Goal: Navigation & Orientation: Go to known website

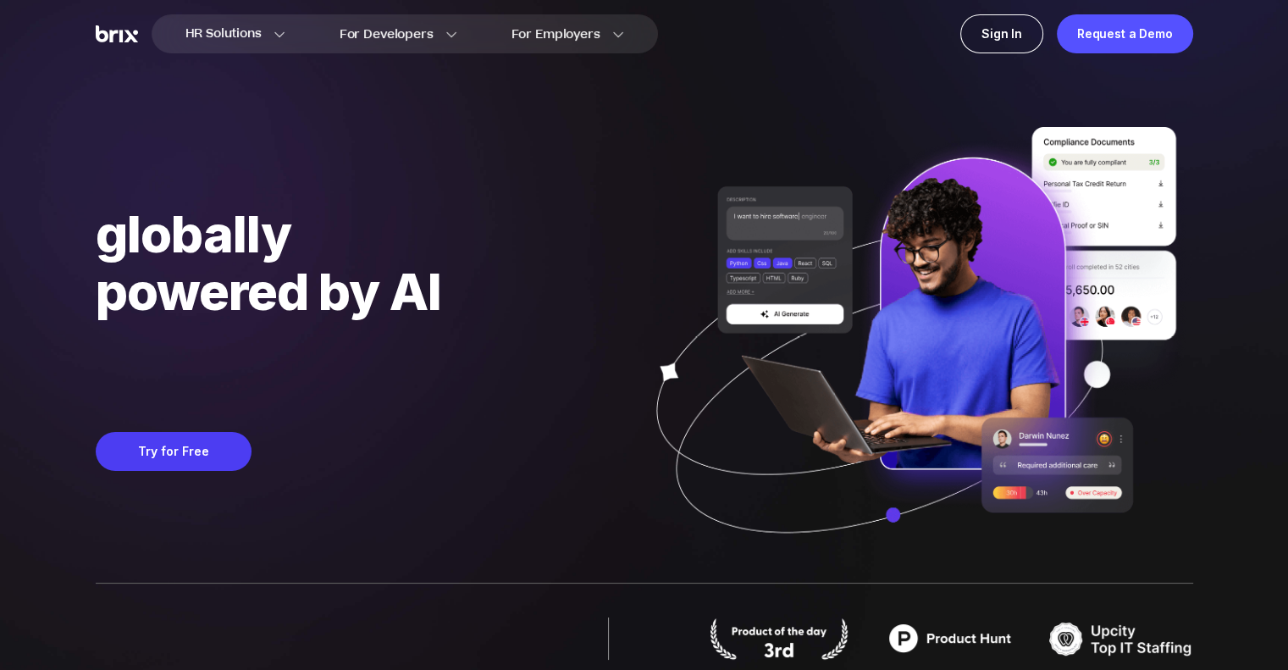
click at [200, 431] on div "Discover globally powered by AI Matching your talent needs with 100,000+ pre-ve…" at bounding box center [361, 363] width 530 height 439
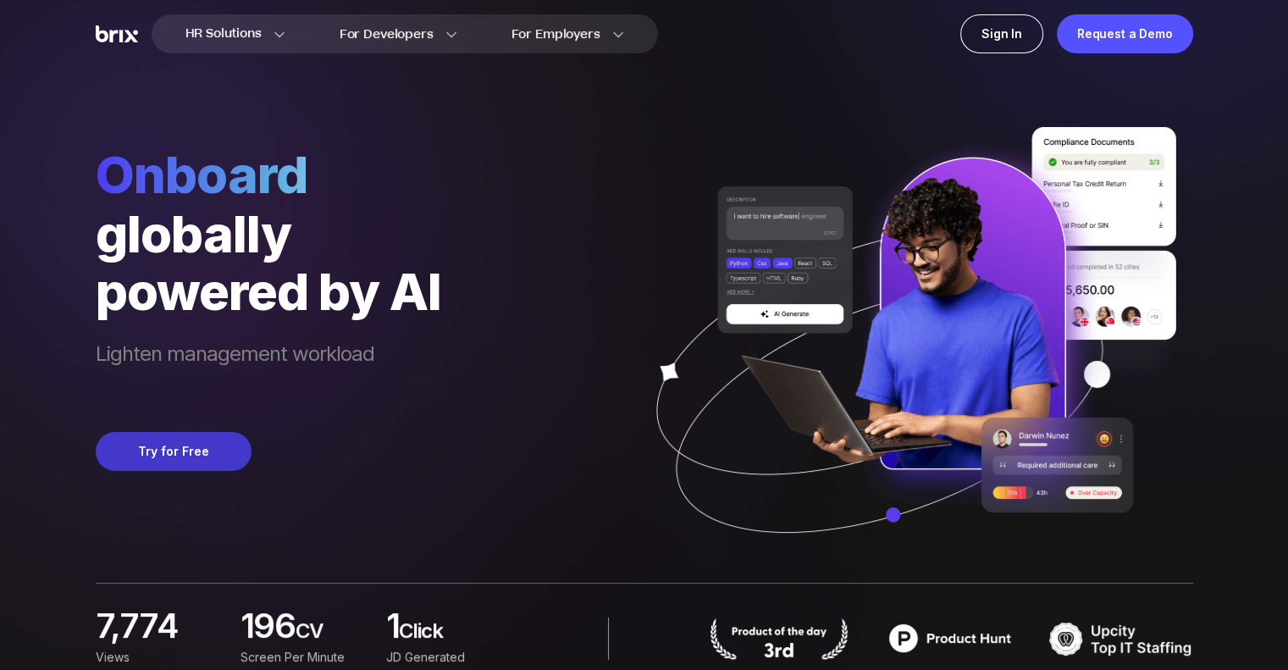
click at [194, 450] on button "Try for Free" at bounding box center [174, 451] width 156 height 39
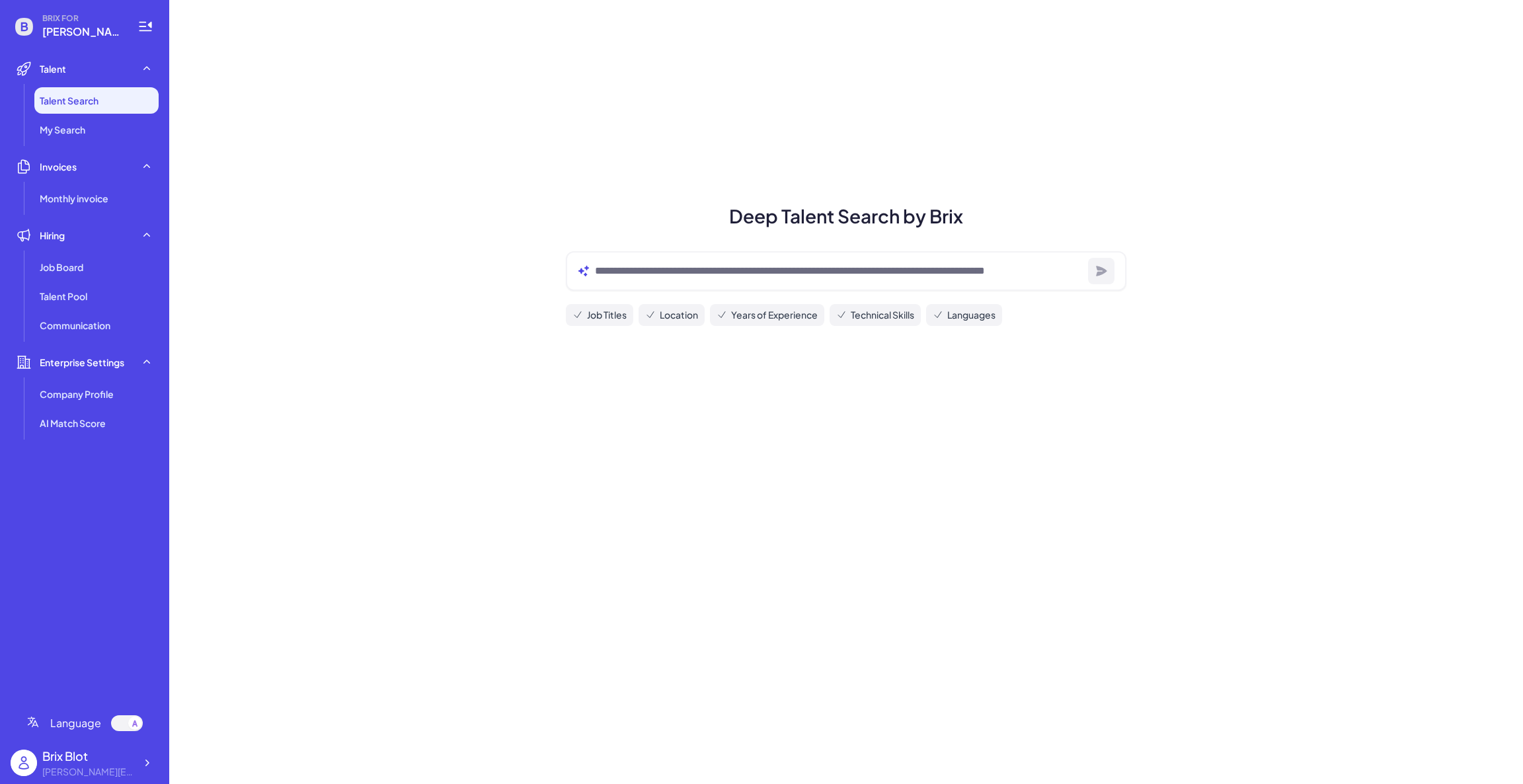
click at [165, 757] on div "BRIX FOR blake@joinbrix.com Talent Talent Search My Search Invoices Monthly inv…" at bounding box center [84, 392] width 169 height 784
click at [149, 767] on icon at bounding box center [147, 762] width 13 height 13
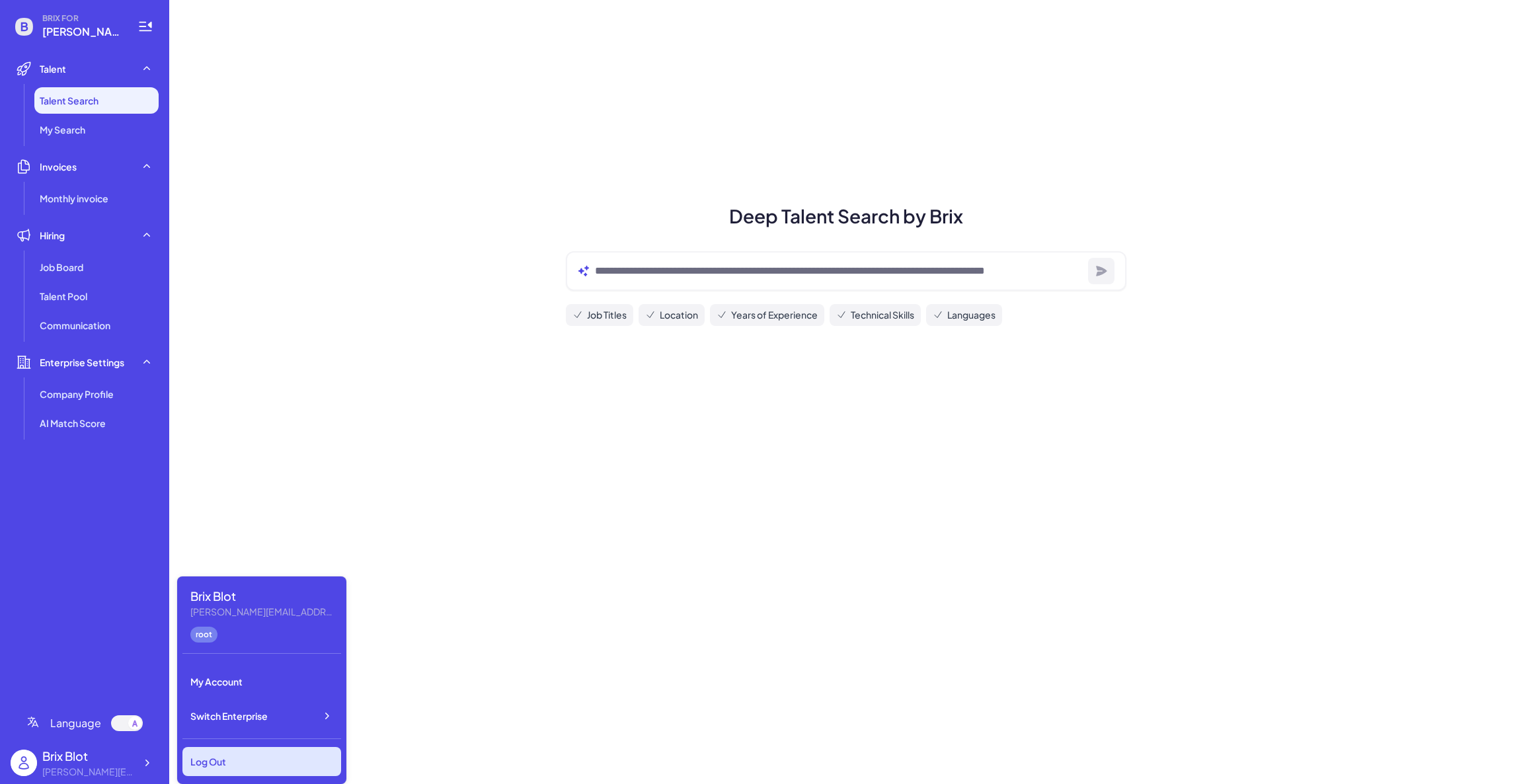
click at [214, 754] on div "Log Out" at bounding box center [261, 761] width 158 height 29
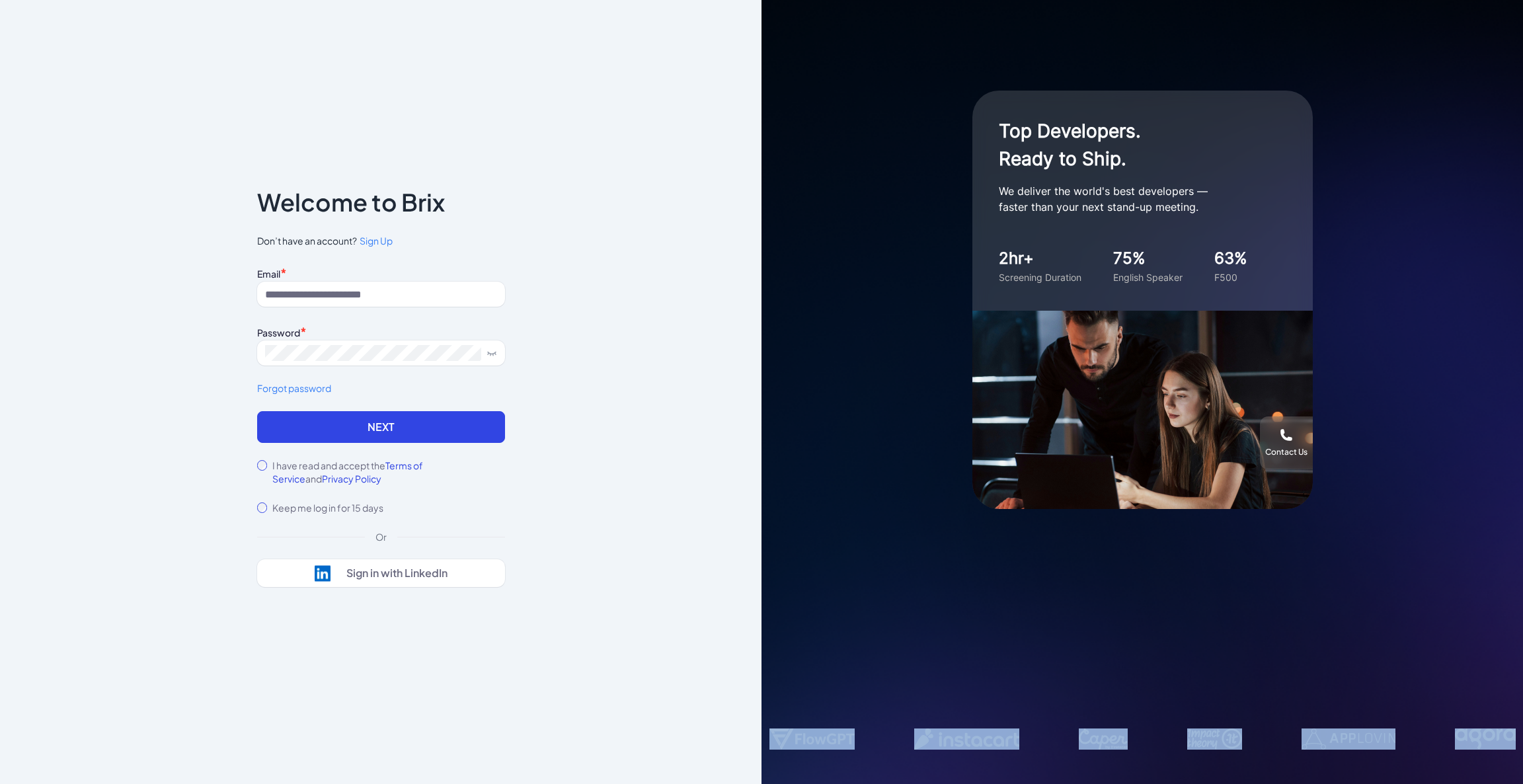
drag, startPoint x: 1087, startPoint y: 741, endPoint x: 1104, endPoint y: 707, distance: 38.0
click at [1104, 707] on div "Top Developers. Ready to Ship. We deliver the world's best developers — faster …" at bounding box center [1142, 392] width 762 height 784
click at [1170, 678] on div "Top Developers. Ready to Ship. We deliver the world's best developers — faster …" at bounding box center [1142, 392] width 762 height 784
click at [1151, 652] on div "Top Developers. Ready to Ship. We deliver the world's best developers — faster …" at bounding box center [1142, 392] width 762 height 784
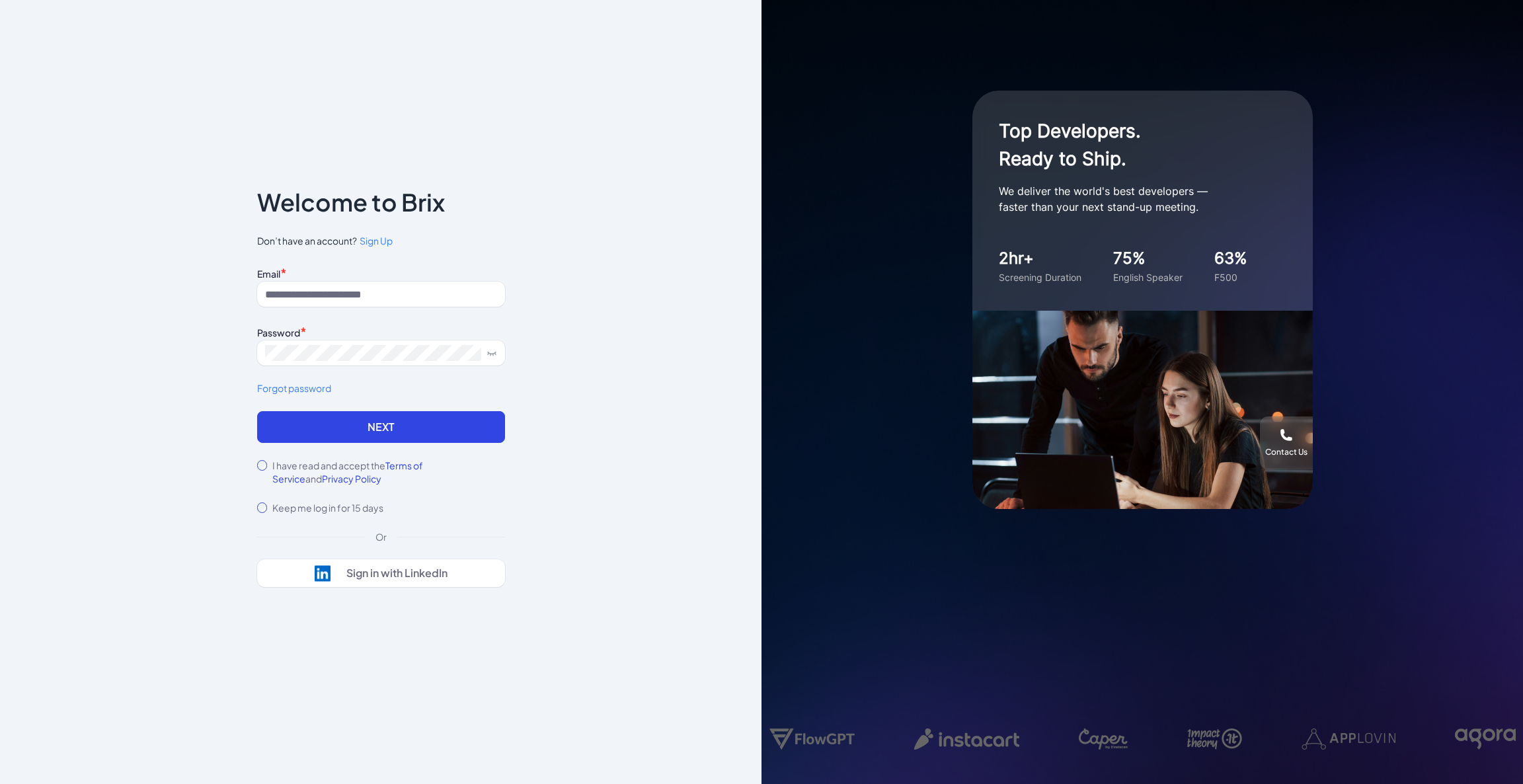
drag, startPoint x: 1218, startPoint y: 740, endPoint x: 1038, endPoint y: 431, distance: 357.6
click at [980, 21] on div "Top Developers. Ready to Ship. We deliver the world's best developers — faster …" at bounding box center [1142, 392] width 762 height 784
drag, startPoint x: 786, startPoint y: 724, endPoint x: 835, endPoint y: 620, distance: 115.0
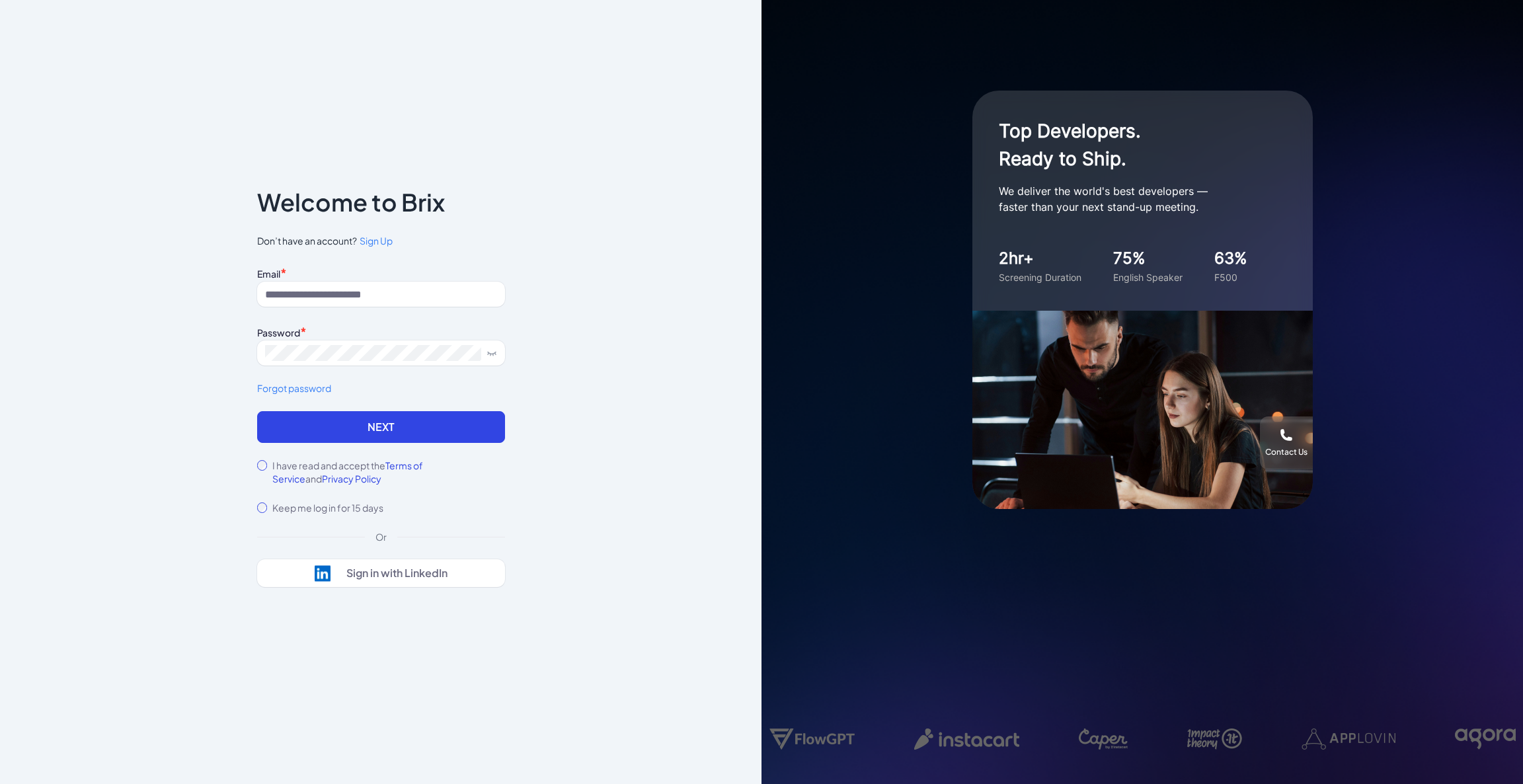
click at [835, 620] on div "Top Developers. Ready to Ship. We deliver the world's best developers — faster …" at bounding box center [1142, 392] width 762 height 784
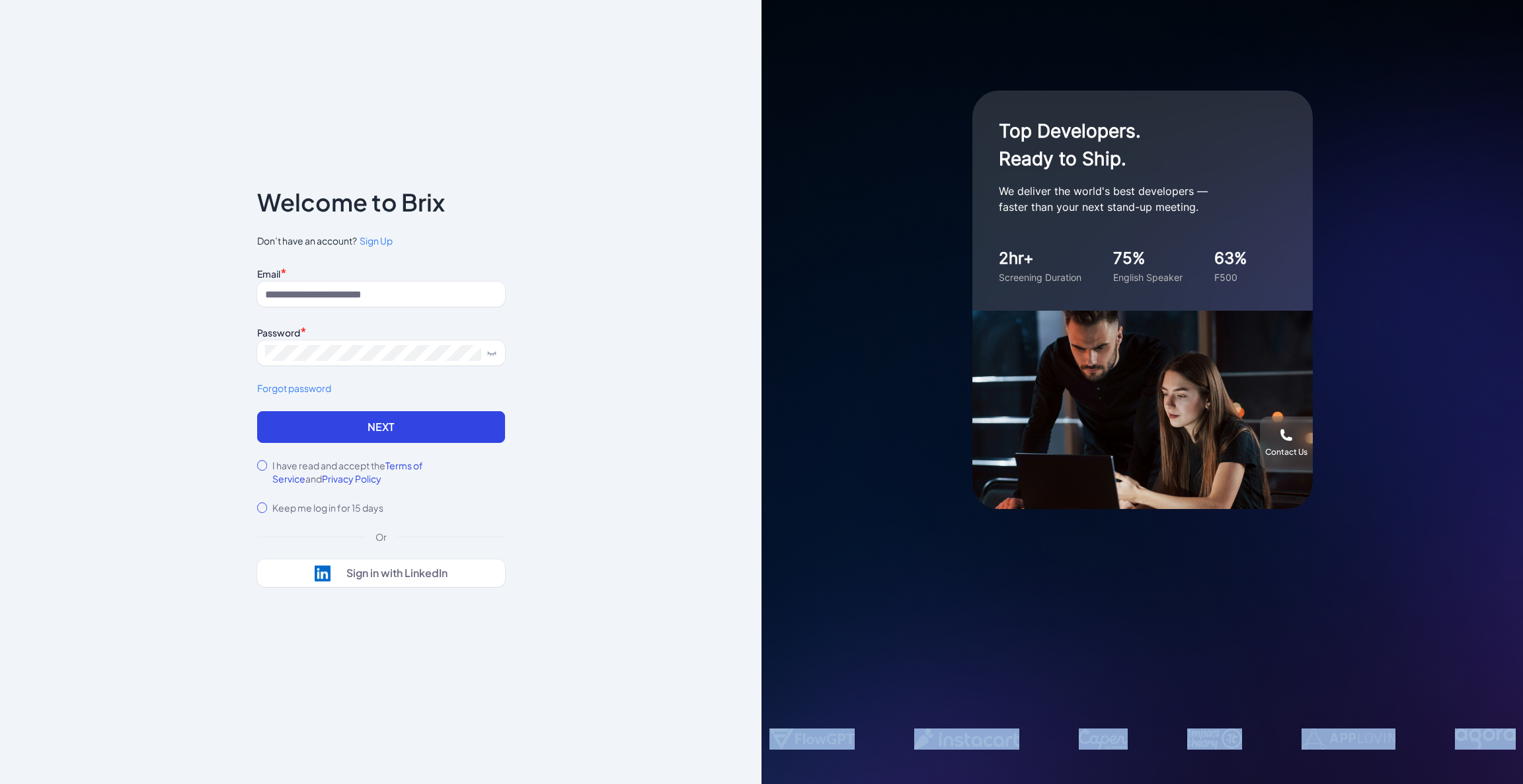
drag, startPoint x: 829, startPoint y: 676, endPoint x: 940, endPoint y: 624, distance: 122.6
click at [902, 604] on div "Top Developers. Ready to Ship. We deliver the world's best developers — faster …" at bounding box center [1142, 392] width 762 height 784
drag, startPoint x: 1089, startPoint y: 728, endPoint x: 1098, endPoint y: 715, distance: 15.8
click at [1113, 670] on div "Top Developers. Ready to Ship. We deliver the world's best developers — faster …" at bounding box center [1142, 392] width 762 height 784
click at [1104, 662] on div "Top Developers. Ready to Ship. We deliver the world's best developers — faster …" at bounding box center [1142, 392] width 762 height 784
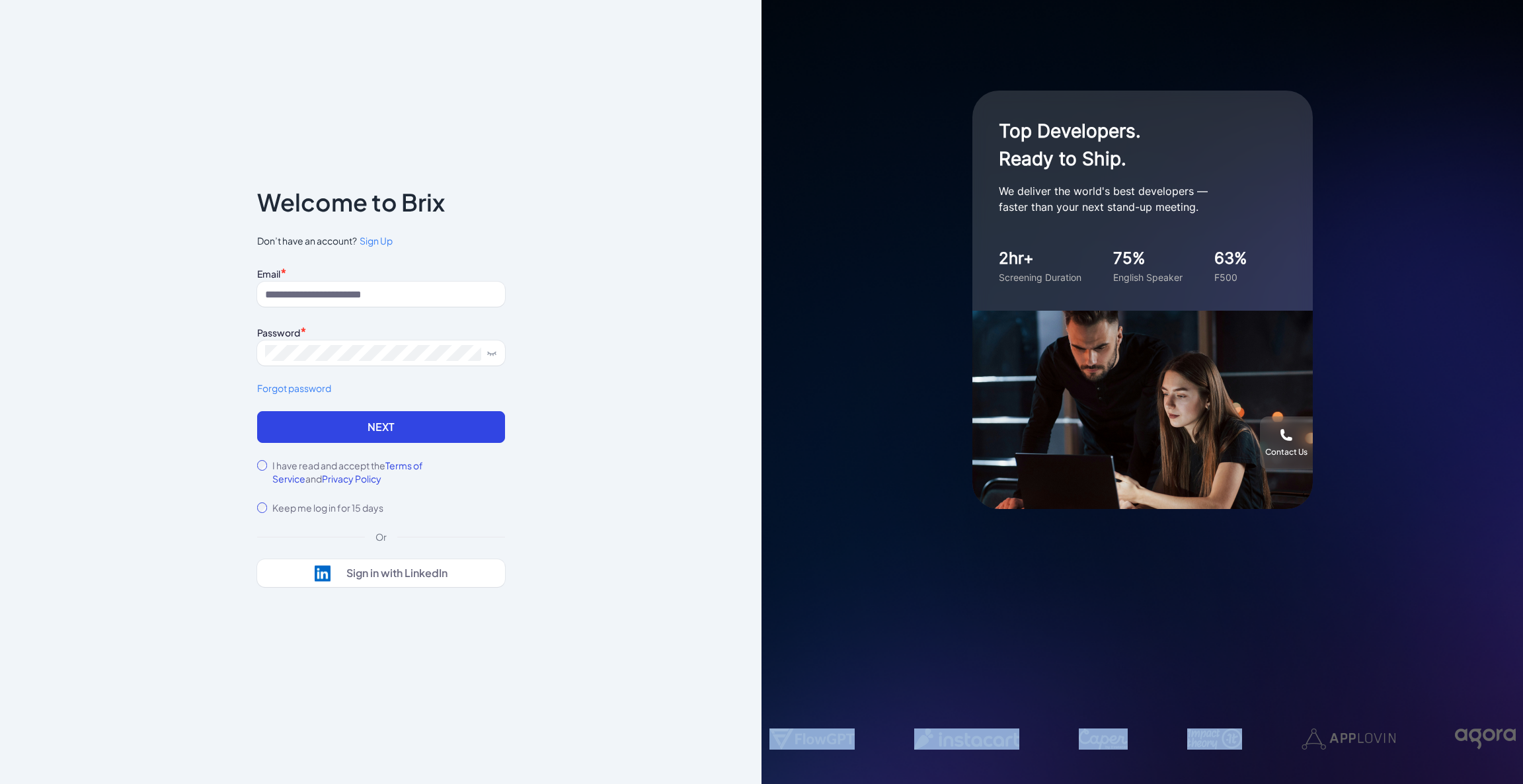
drag, startPoint x: 1160, startPoint y: 744, endPoint x: 1195, endPoint y: 668, distance: 83.7
click at [1195, 668] on div "Top Developers. Ready to Ship. We deliver the world's best developers — faster …" at bounding box center [1142, 392] width 762 height 784
drag, startPoint x: 1168, startPoint y: 733, endPoint x: 1195, endPoint y: 637, distance: 99.7
click at [1195, 637] on div "Top Developers. Ready to Ship. We deliver the world's best developers — faster …" at bounding box center [1142, 392] width 762 height 784
click at [1149, 672] on div "Top Developers. Ready to Ship. We deliver the world's best developers — faster …" at bounding box center [1142, 392] width 762 height 784
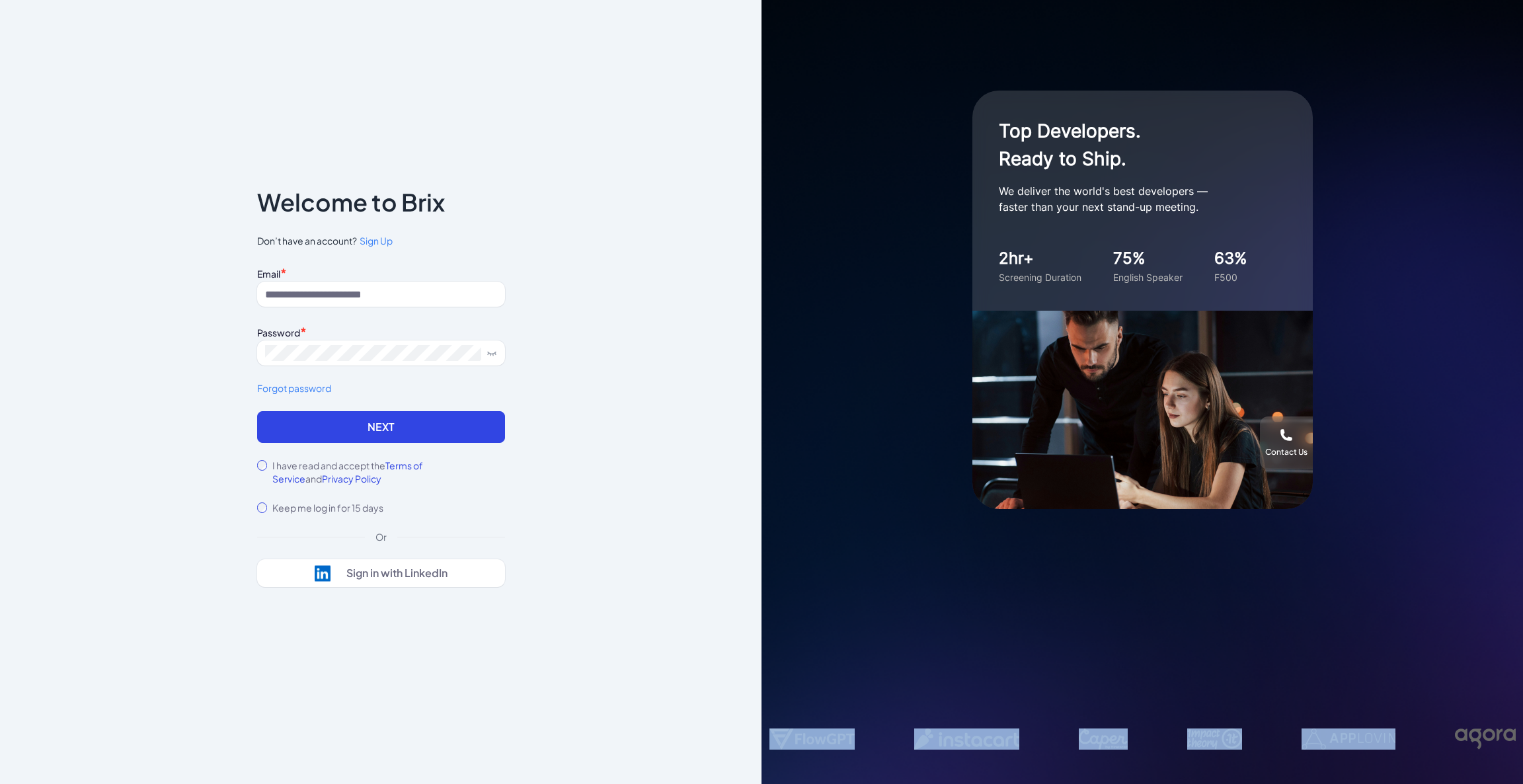
drag, startPoint x: 1148, startPoint y: 746, endPoint x: 1129, endPoint y: 728, distance: 26.2
click at [1182, 655] on div "Top Developers. Ready to Ship. We deliver the world's best developers — faster …" at bounding box center [1142, 392] width 762 height 784
click at [1120, 670] on div "Top Developers. Ready to Ship. We deliver the world's best developers — faster …" at bounding box center [1142, 392] width 762 height 784
